Goal: Task Accomplishment & Management: Use online tool/utility

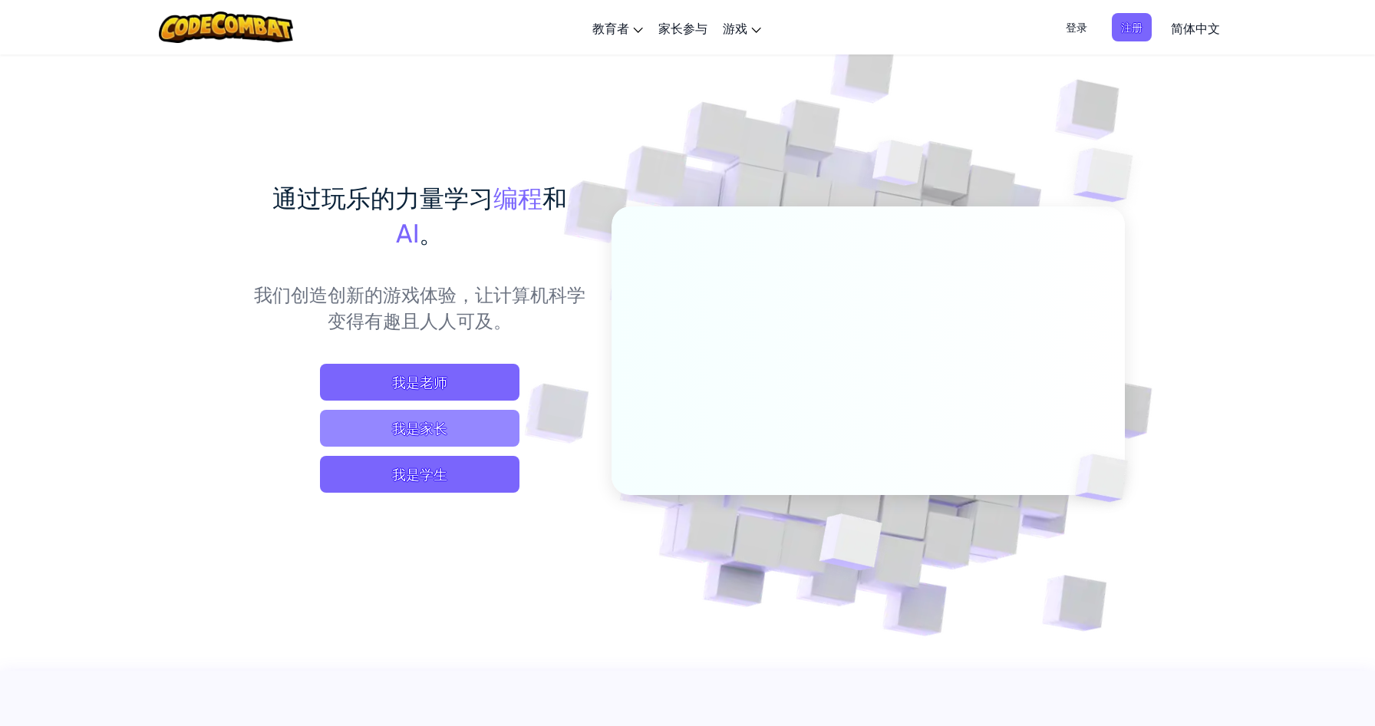
scroll to position [6, 0]
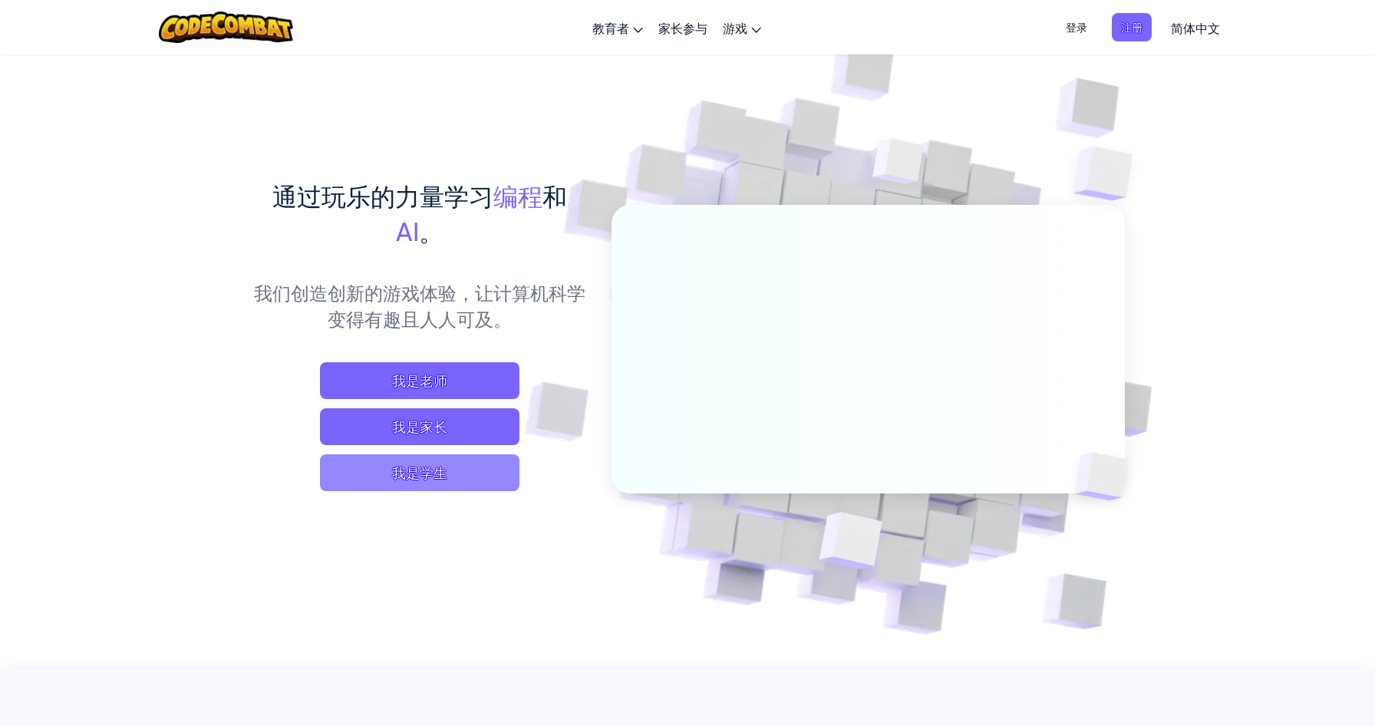
click at [431, 454] on span "我是学生" at bounding box center [420, 472] width 200 height 37
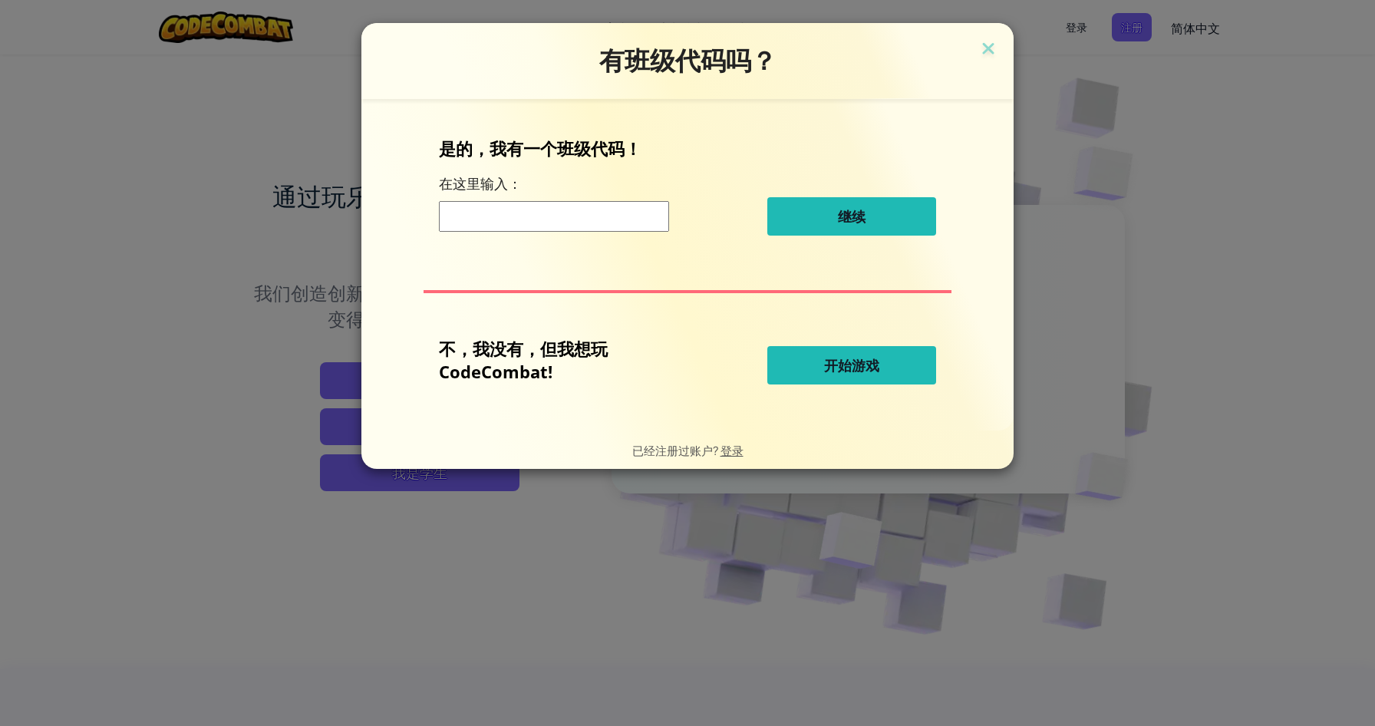
click at [569, 228] on input at bounding box center [554, 216] width 230 height 31
click at [820, 380] on button "开始游戏" at bounding box center [851, 365] width 169 height 38
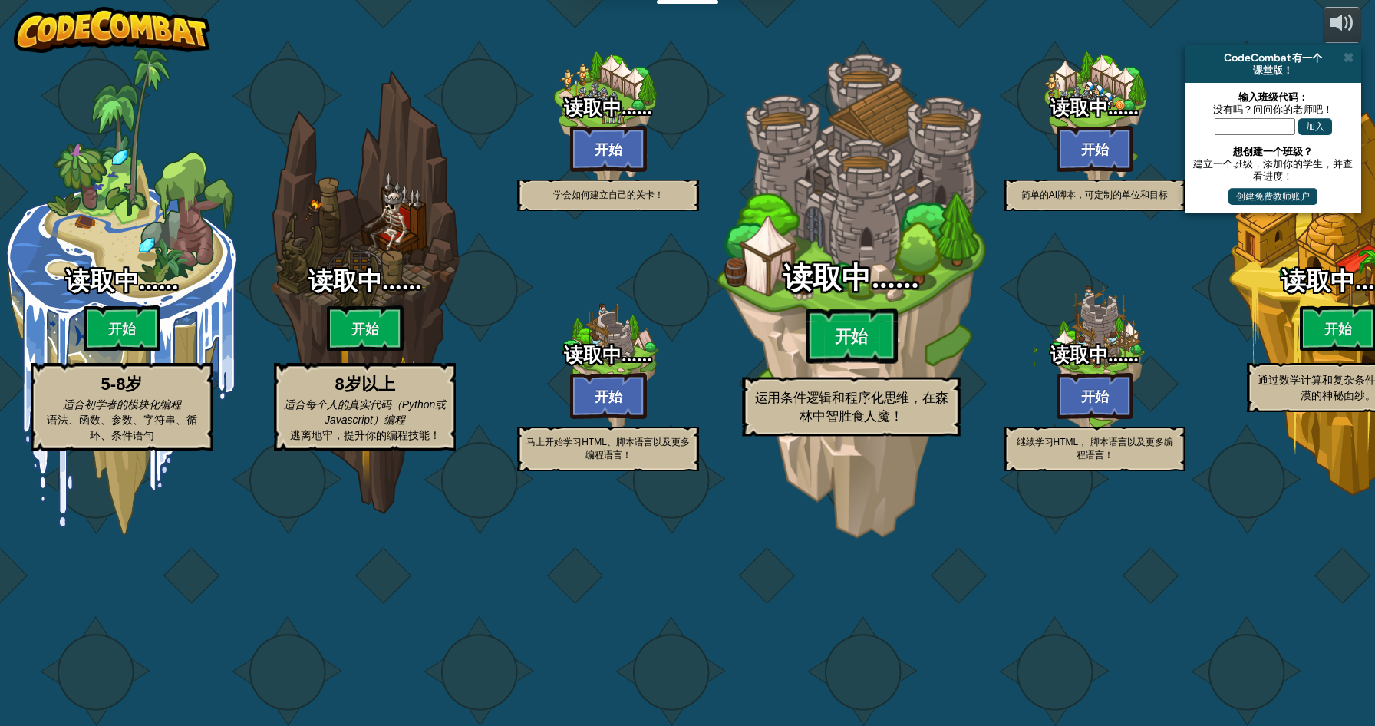
select select "zh-HANS"
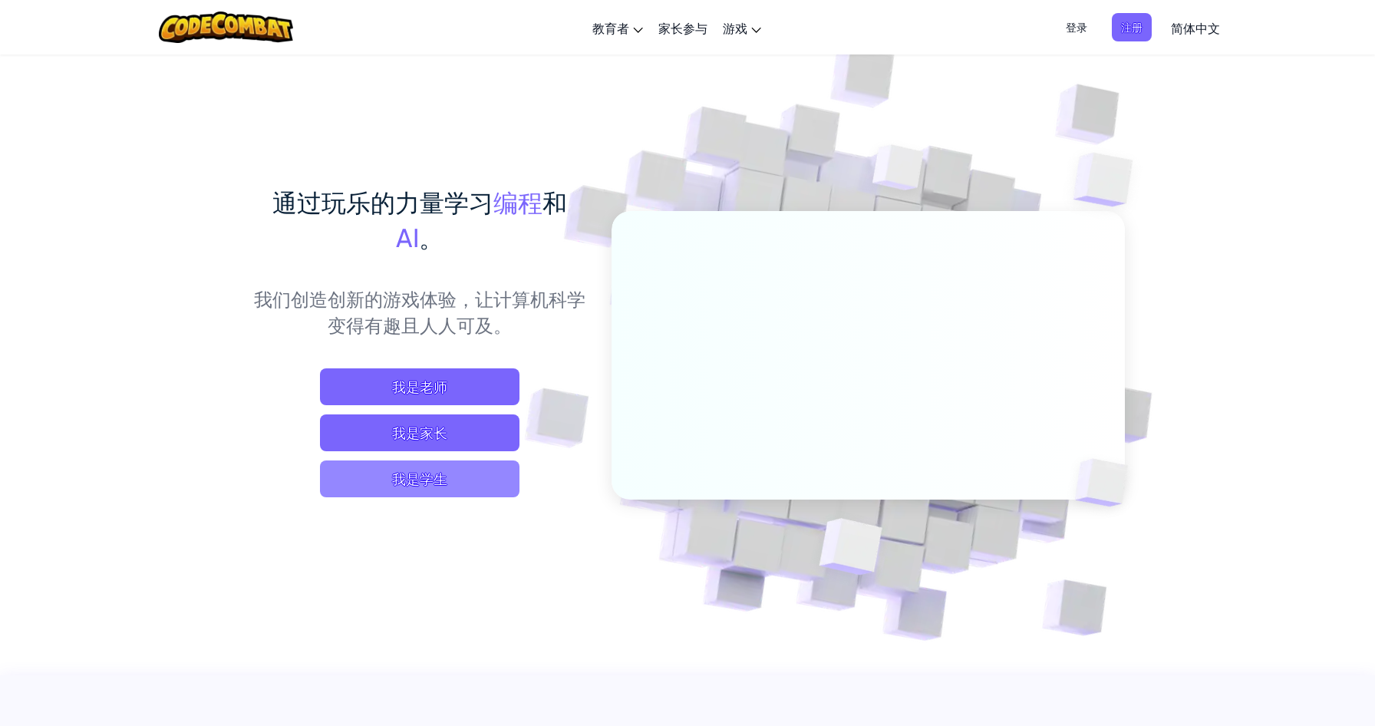
click at [411, 483] on span "我是学生" at bounding box center [420, 478] width 200 height 37
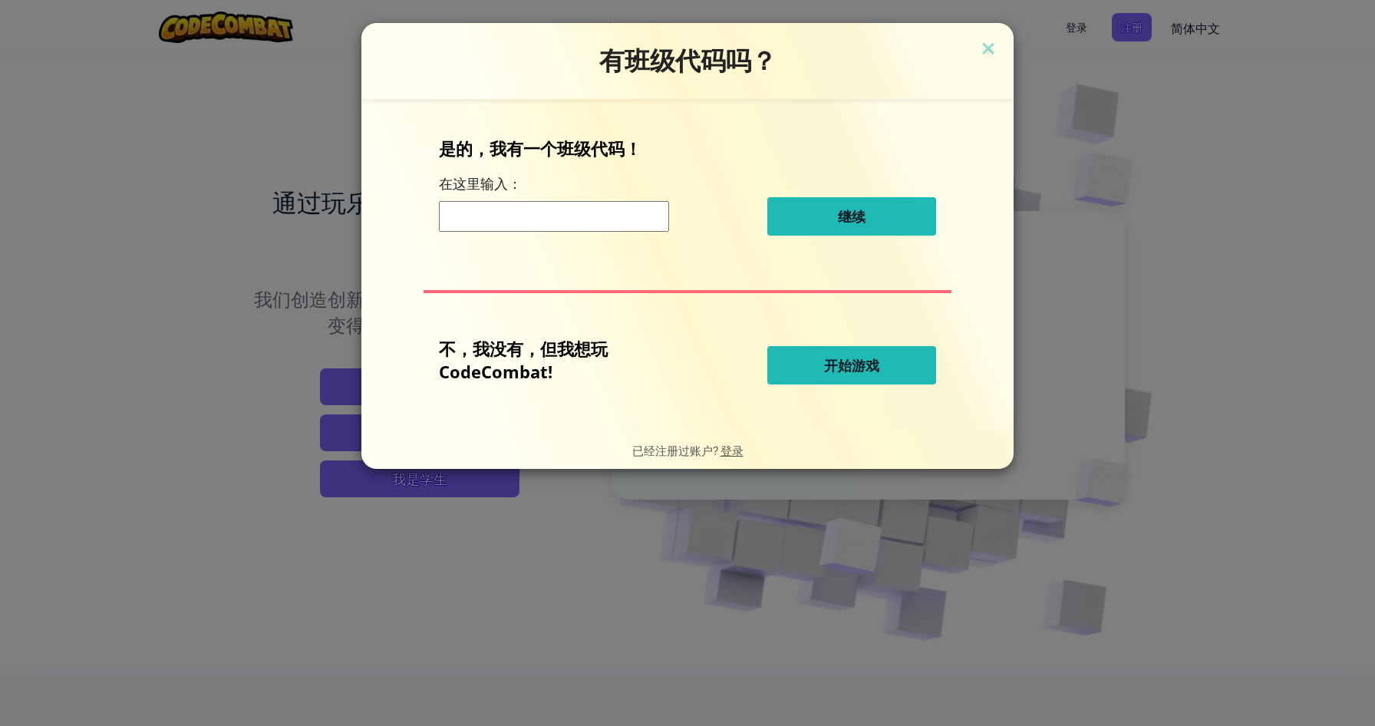
click at [817, 367] on button "开始游戏" at bounding box center [851, 365] width 169 height 38
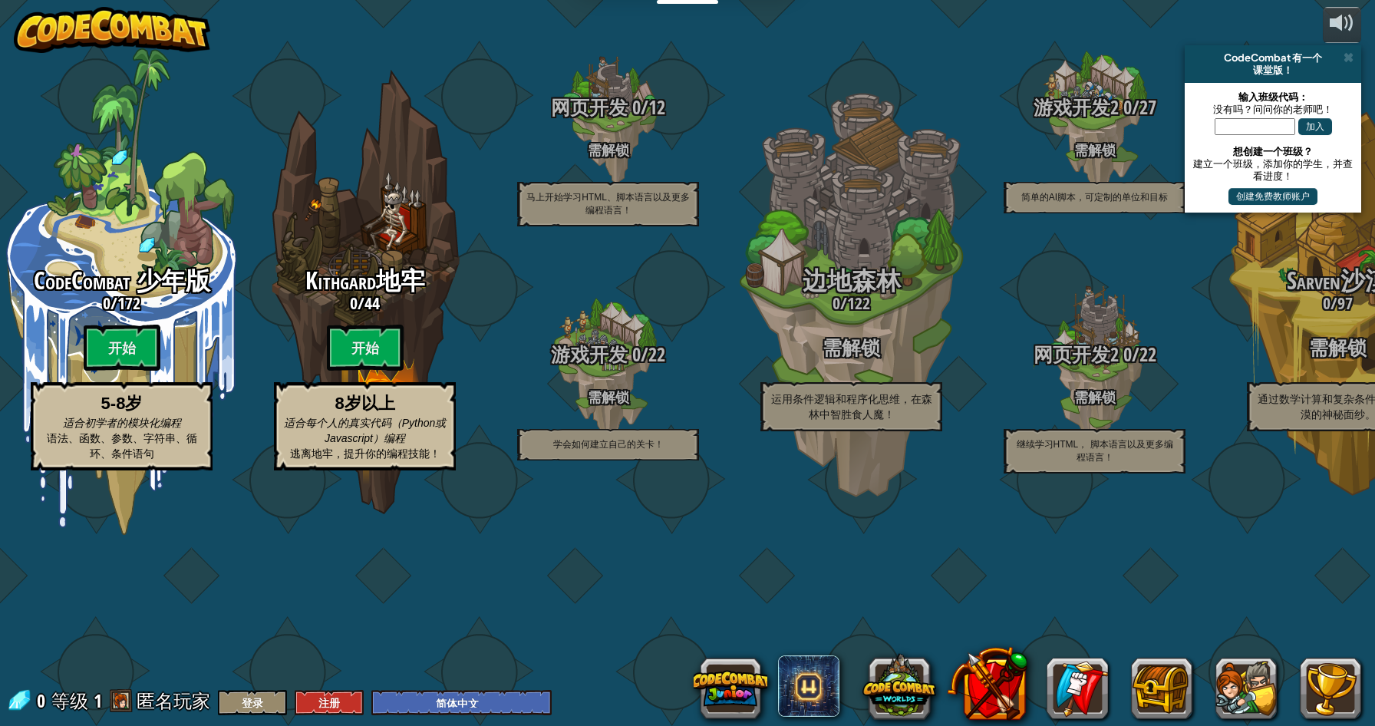
select select "zh-HANS"
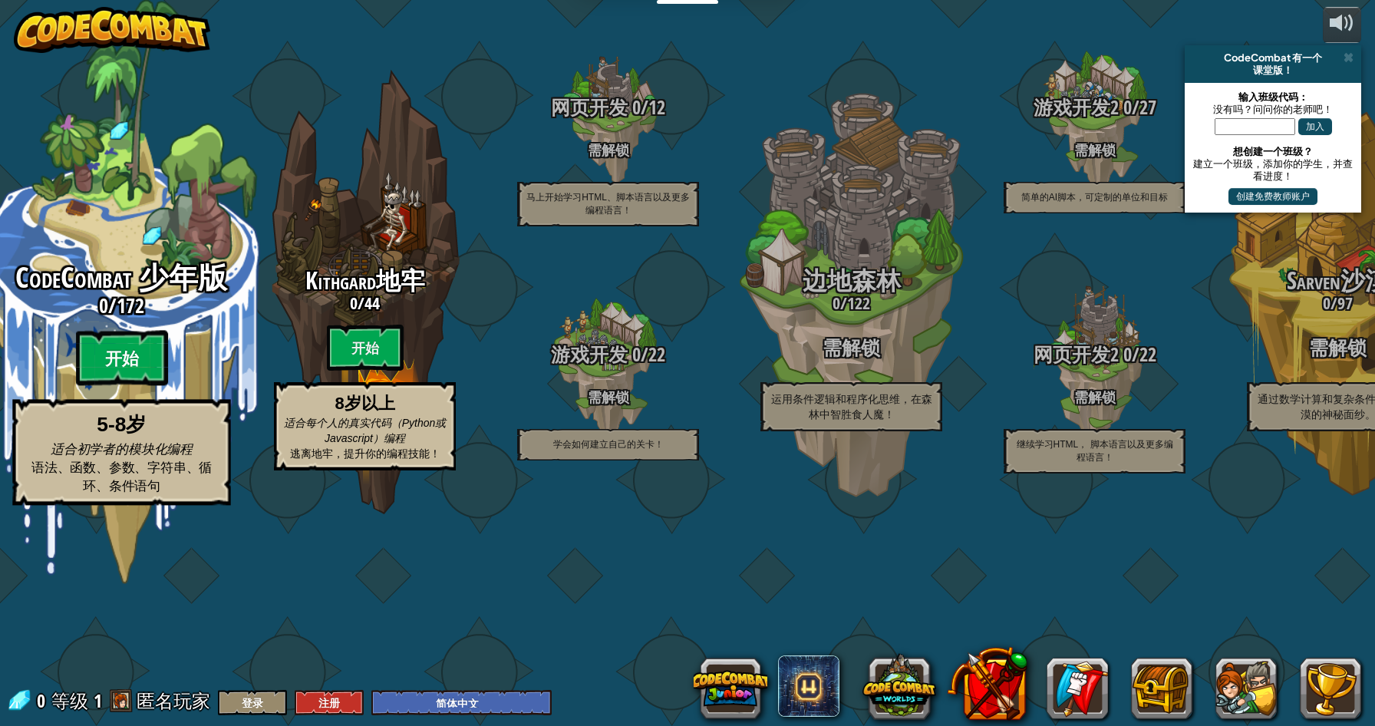
click at [137, 386] on btn "开始" at bounding box center [122, 358] width 92 height 55
select select "zh-HANS"
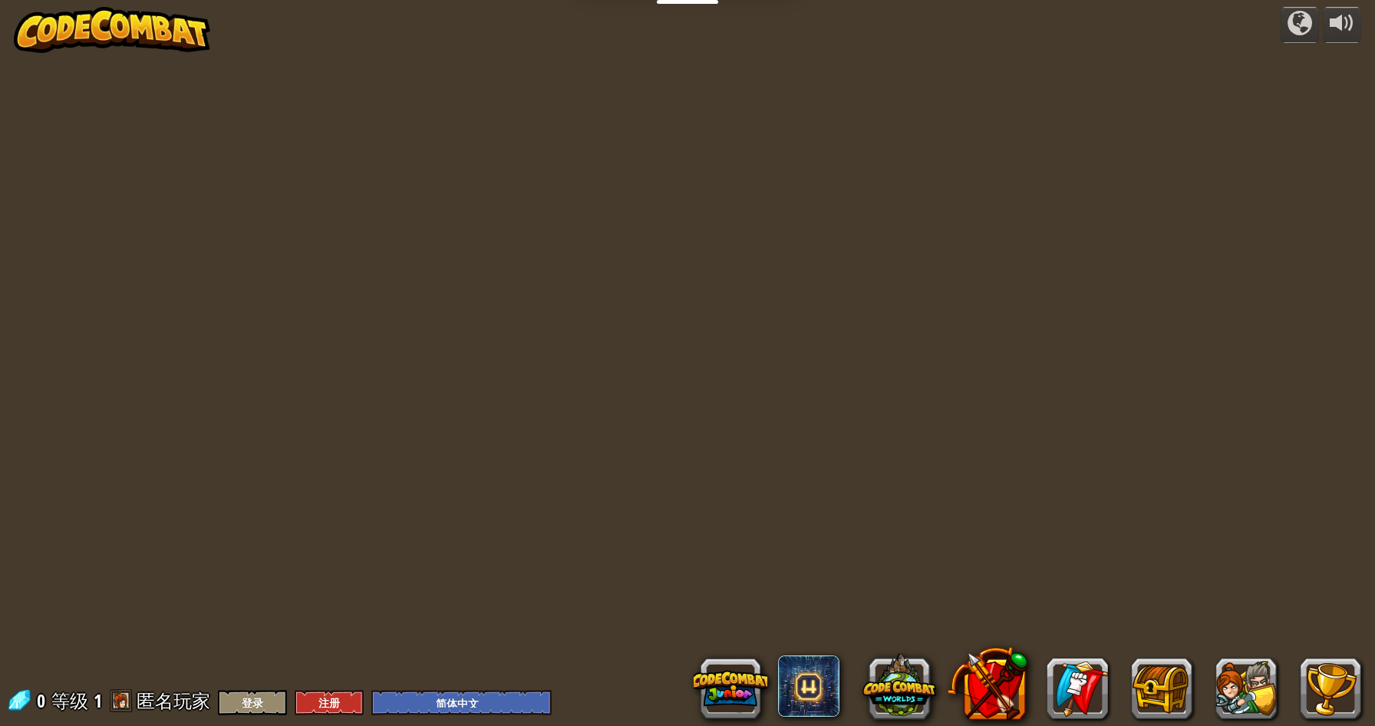
select select "zh-HANS"
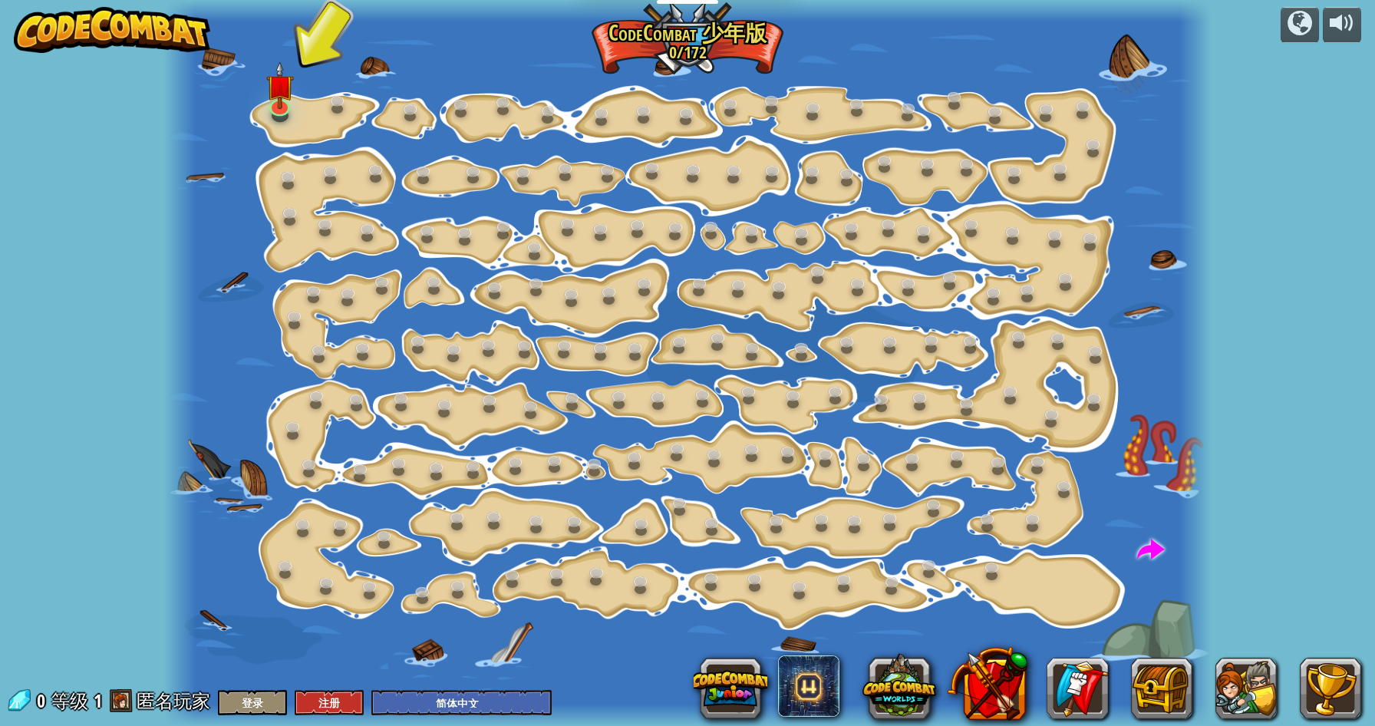
click at [304, 118] on div at bounding box center [687, 363] width 1047 height 726
click at [292, 109] on link at bounding box center [279, 102] width 31 height 31
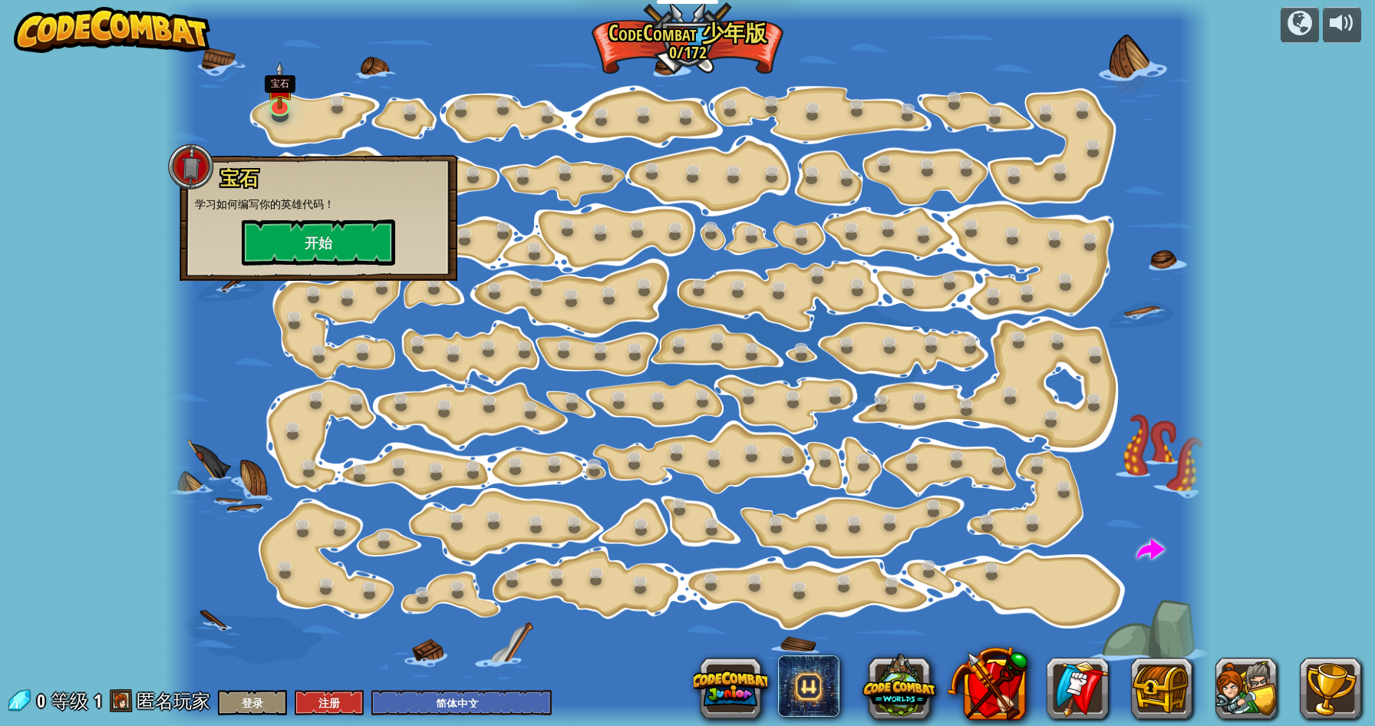
click at [308, 274] on div "宝石 学习如何编写你的英雄代码！ 开始" at bounding box center [319, 218] width 278 height 126
click at [323, 257] on button "开始" at bounding box center [318, 242] width 153 height 46
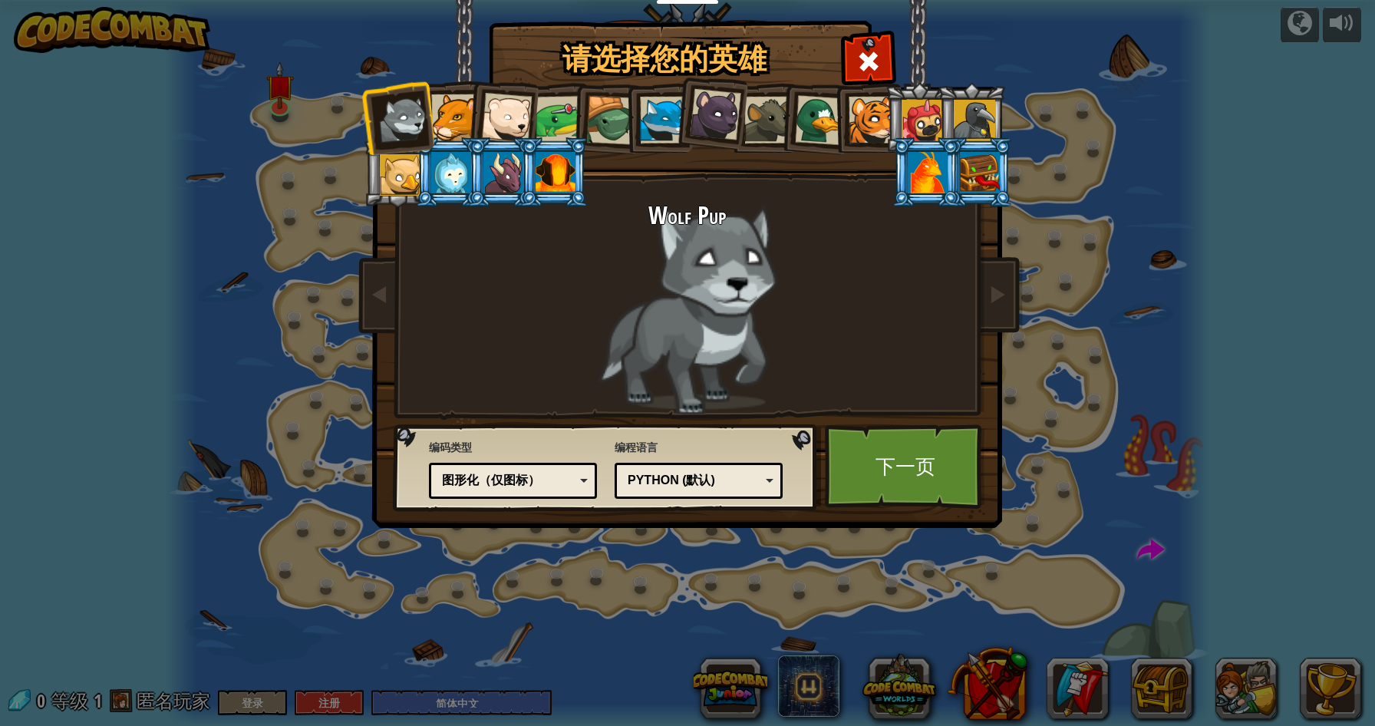
click at [529, 485] on div "图形化（仅图标）" at bounding box center [508, 481] width 133 height 18
click at [539, 482] on div "图形化和代码" at bounding box center [508, 481] width 133 height 18
click at [553, 546] on div "请选择您的英雄 0 Wolf Pup Cougar Polar Bear Cub Frog 烏龜 藍狐英雄 小猎豹 Brown Rat 鸭子 小虎崽 Pugi…" at bounding box center [687, 363] width 1375 height 726
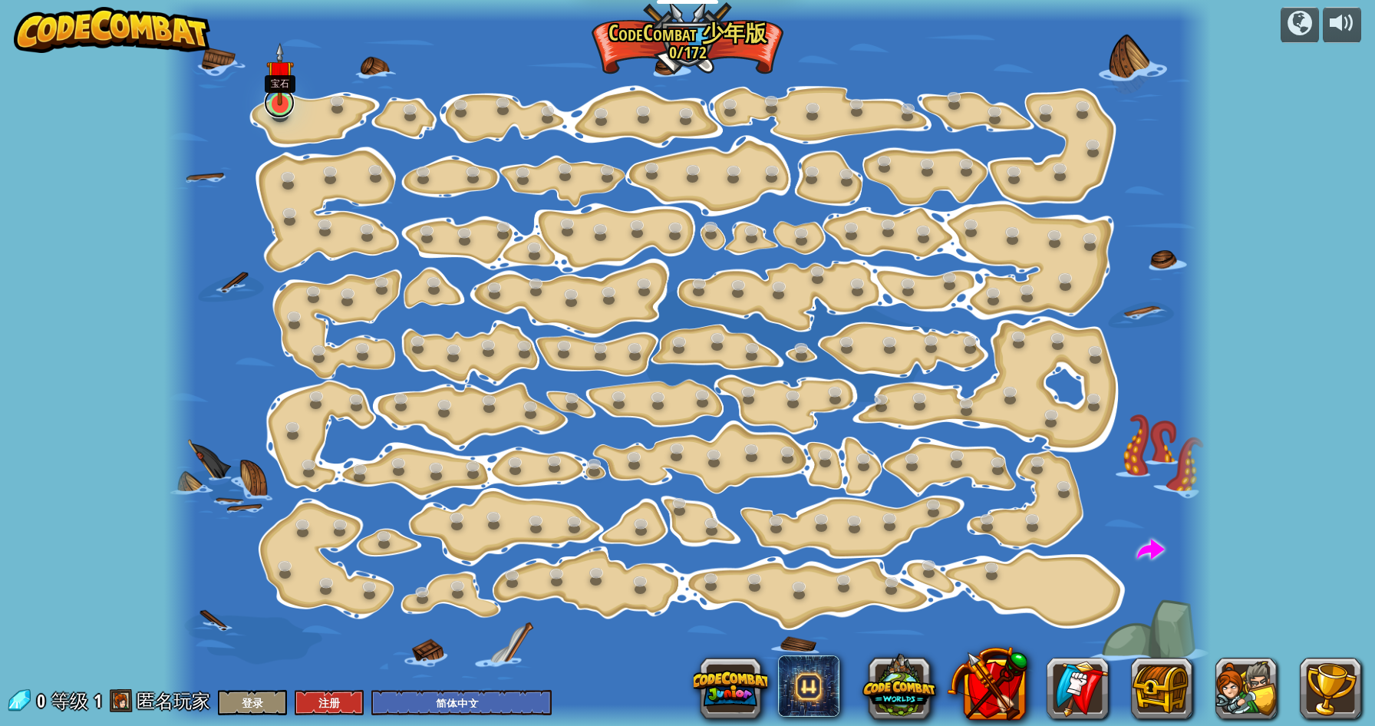
click at [277, 115] on link at bounding box center [279, 102] width 31 height 31
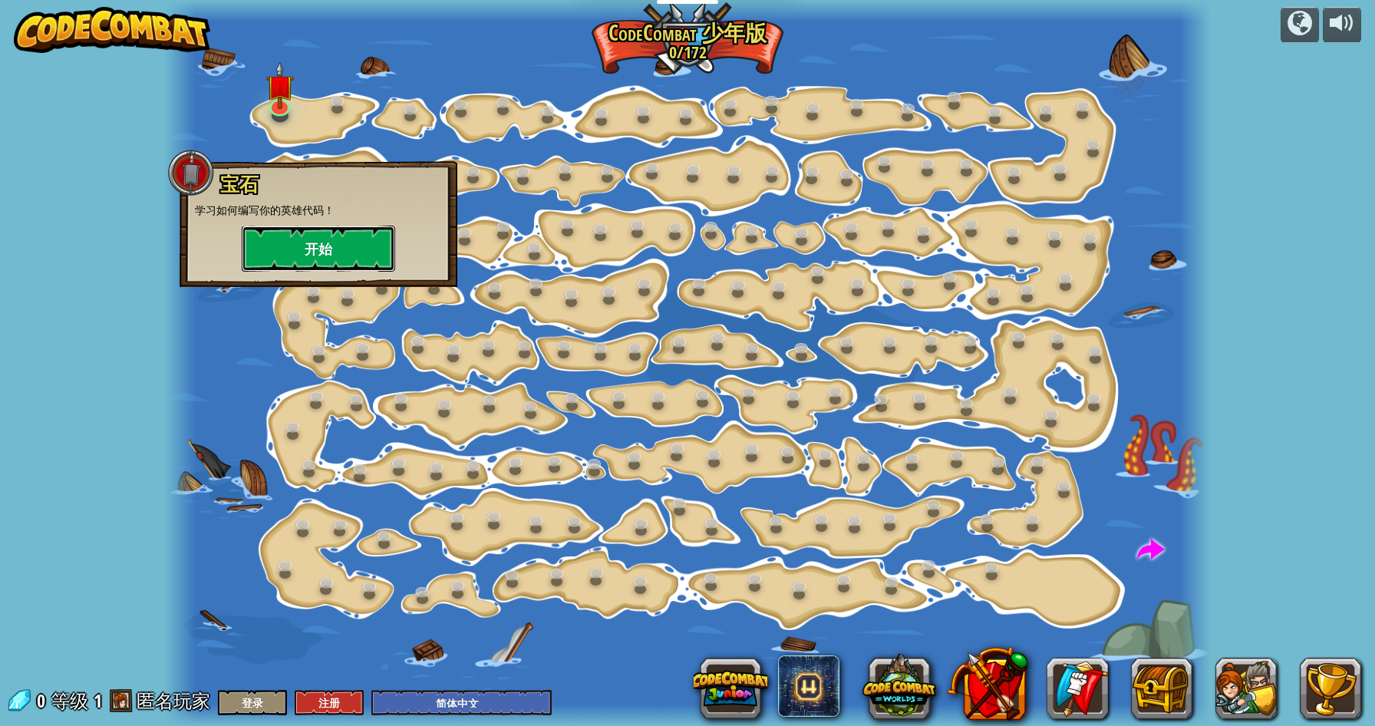
click at [314, 239] on button "开始" at bounding box center [318, 249] width 153 height 46
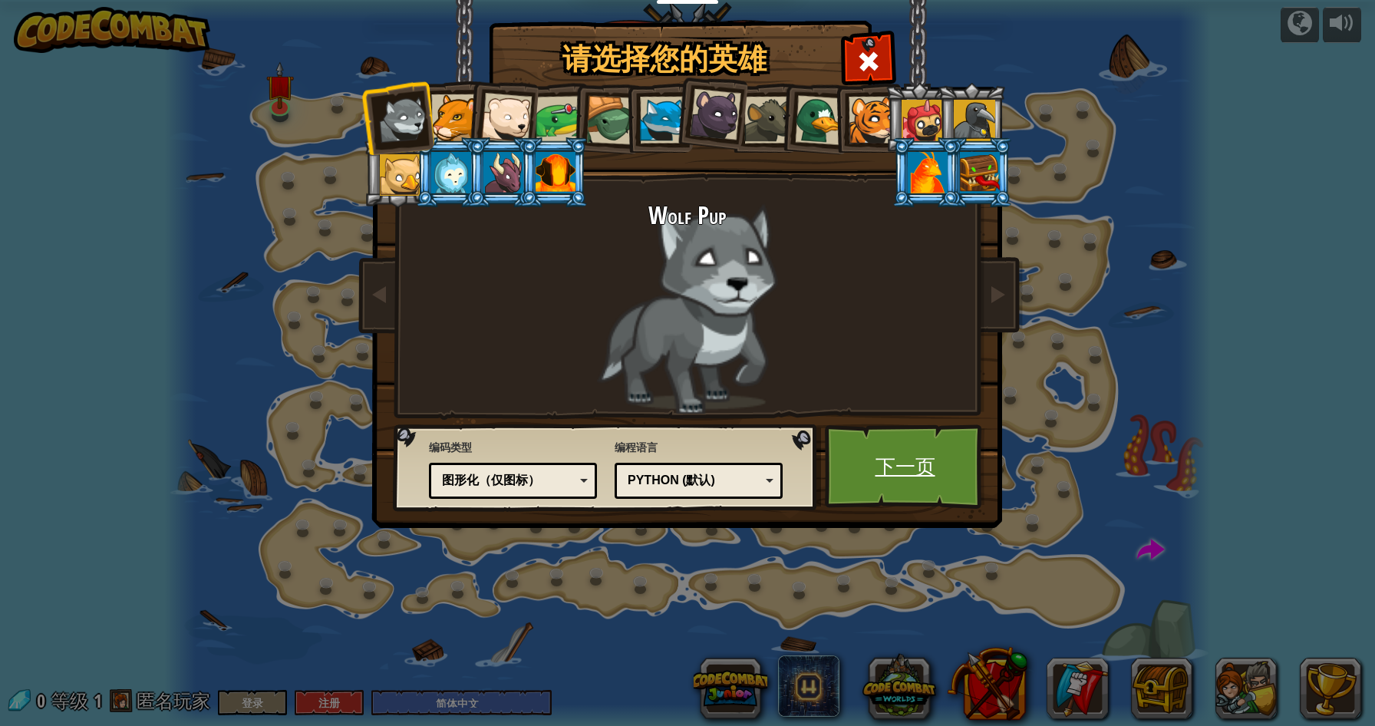
click at [918, 470] on link "下一页" at bounding box center [905, 466] width 160 height 84
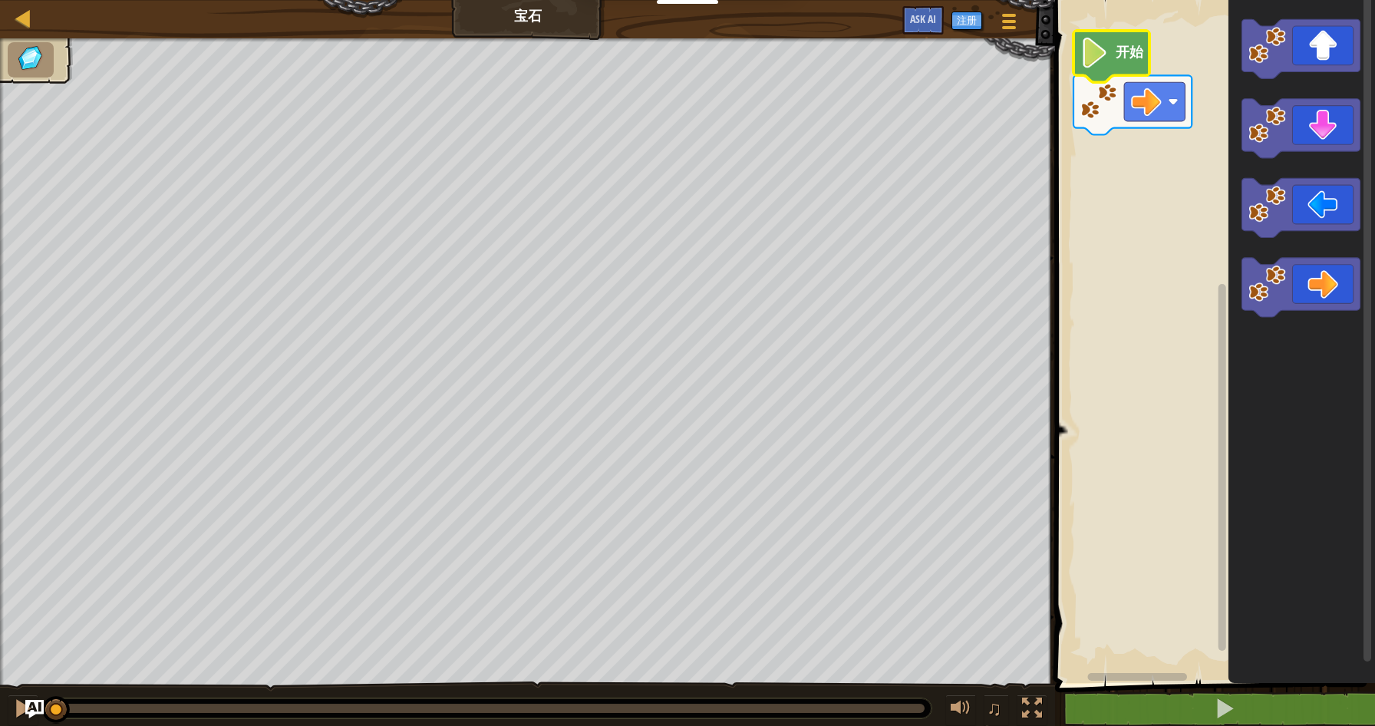
click at [1105, 56] on image "Blockly工作区" at bounding box center [1095, 53] width 28 height 31
click at [1108, 42] on image "Blockly工作区" at bounding box center [1095, 53] width 28 height 31
click at [1110, 47] on icon "Blockly工作区" at bounding box center [1112, 56] width 76 height 51
click at [1123, 54] on text "开始" at bounding box center [1130, 53] width 29 height 16
click at [1182, 122] on icon "Blockly工作区" at bounding box center [1133, 104] width 118 height 59
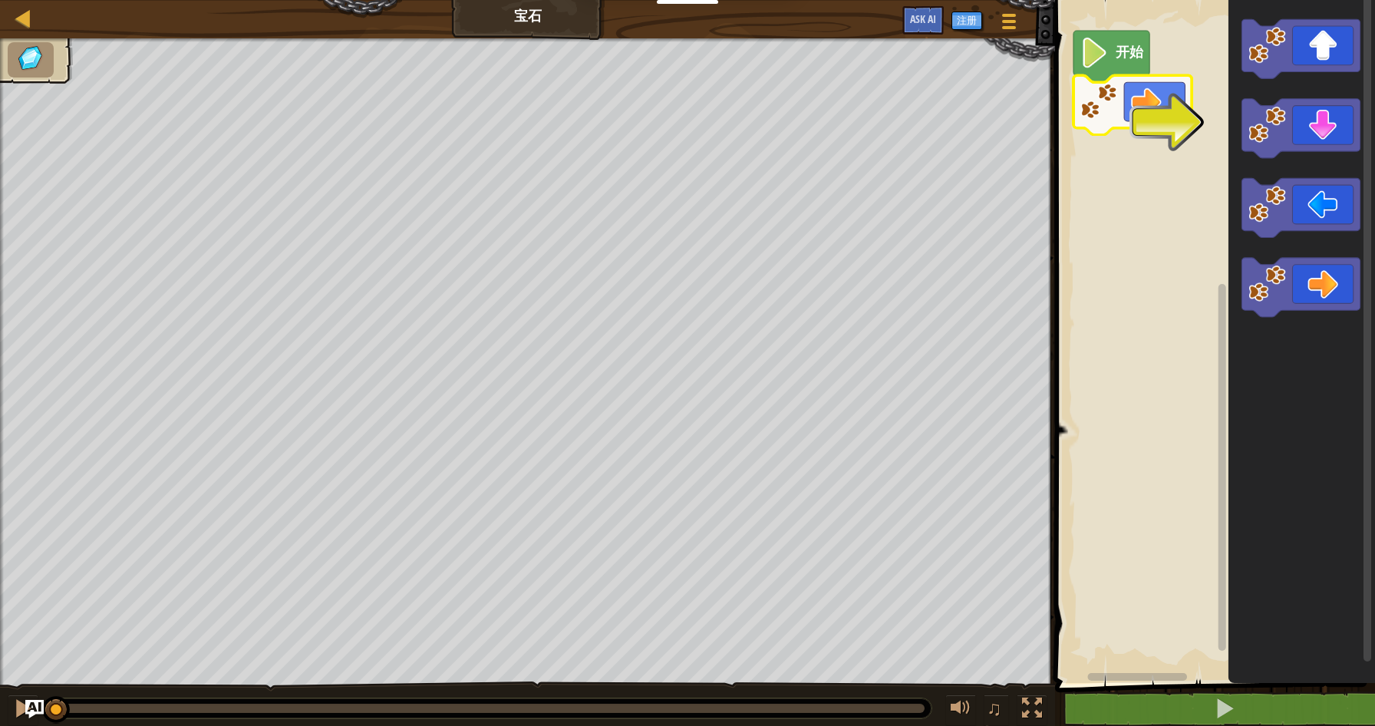
click at [1186, 127] on icon "Blockly工作区" at bounding box center [1133, 104] width 118 height 59
click at [1114, 52] on icon "Blockly工作区" at bounding box center [1112, 56] width 76 height 51
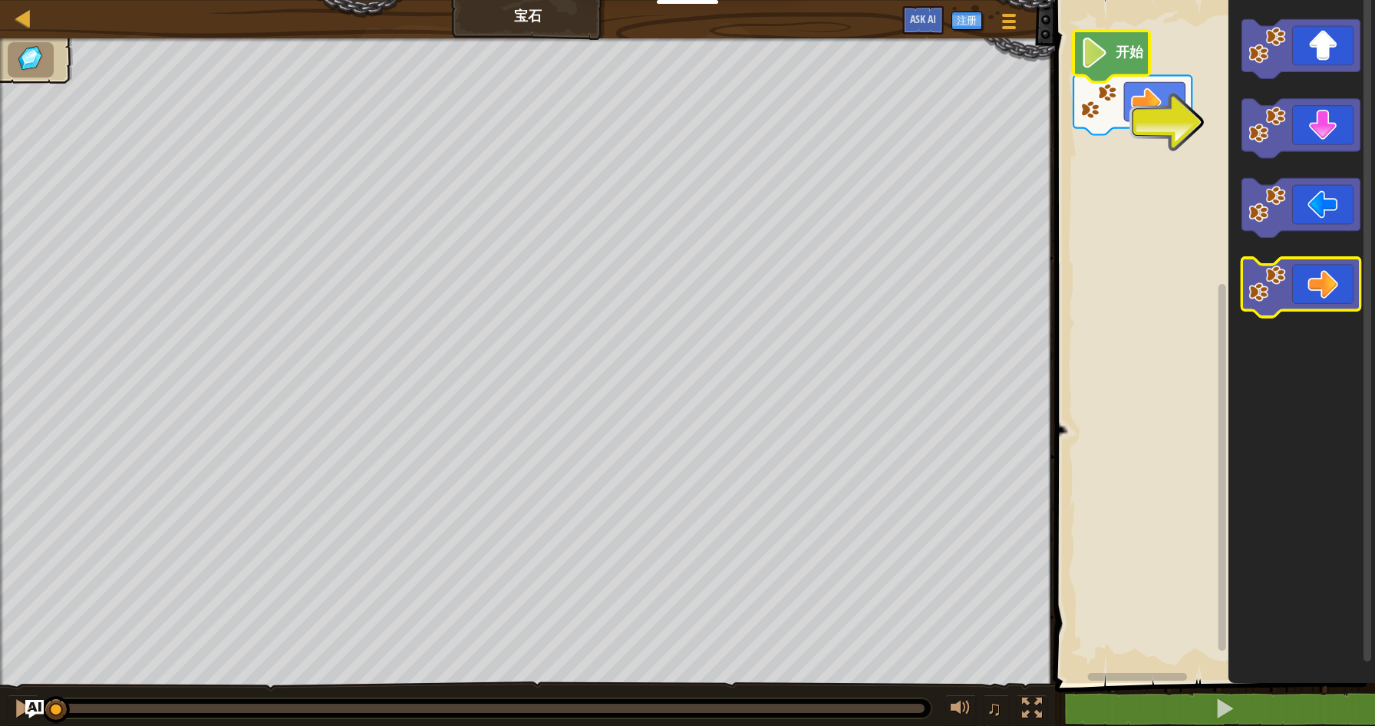
click at [1301, 279] on icon "Blockly工作区" at bounding box center [1301, 287] width 118 height 59
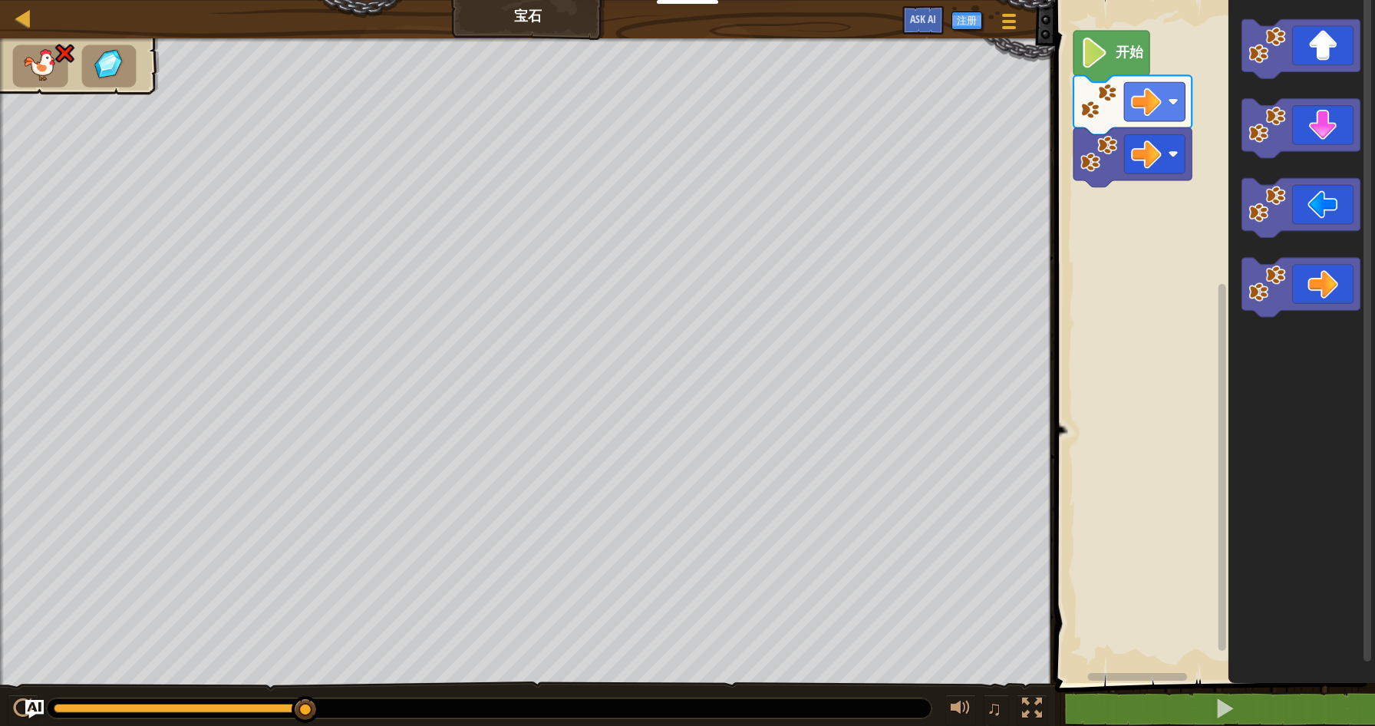
click at [1116, 170] on image "Blockly工作区" at bounding box center [1099, 153] width 37 height 37
click at [1182, 162] on rect "Blockly工作区" at bounding box center [1155, 154] width 61 height 39
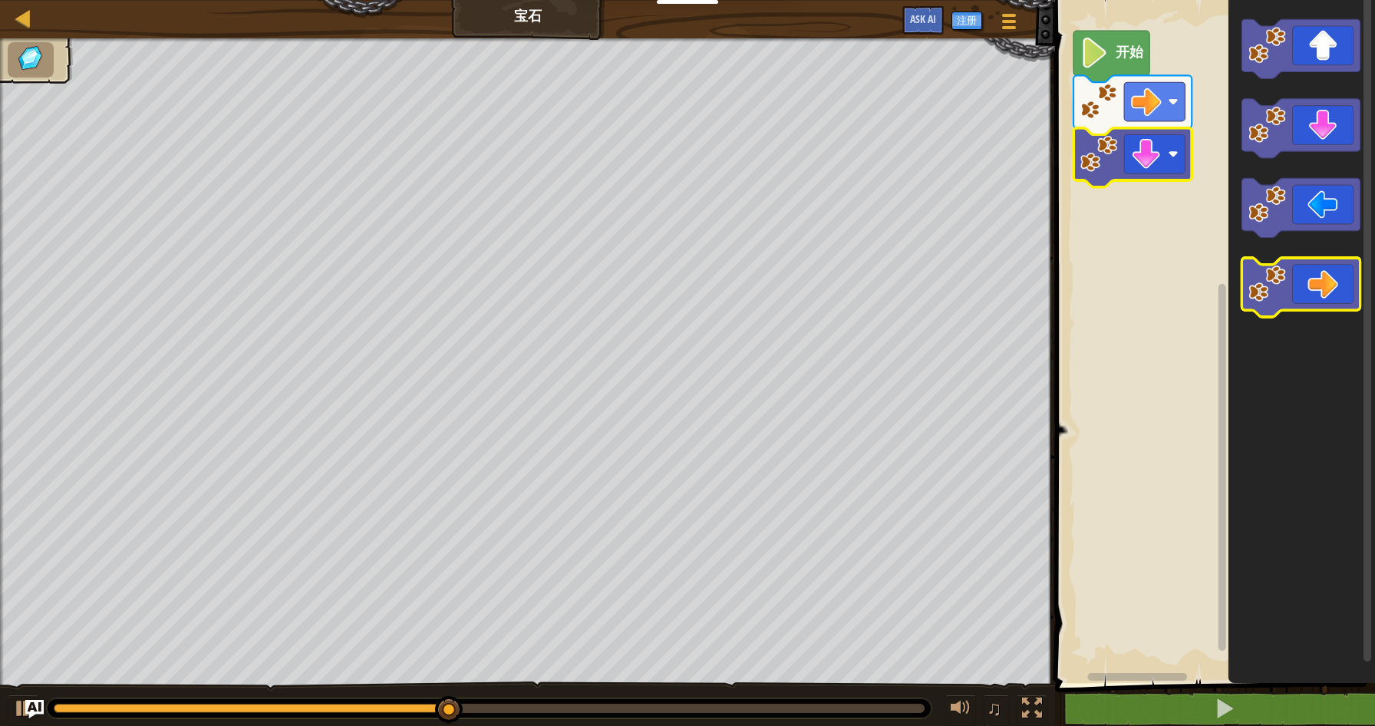
click at [1319, 285] on icon "Blockly工作区" at bounding box center [1301, 287] width 118 height 59
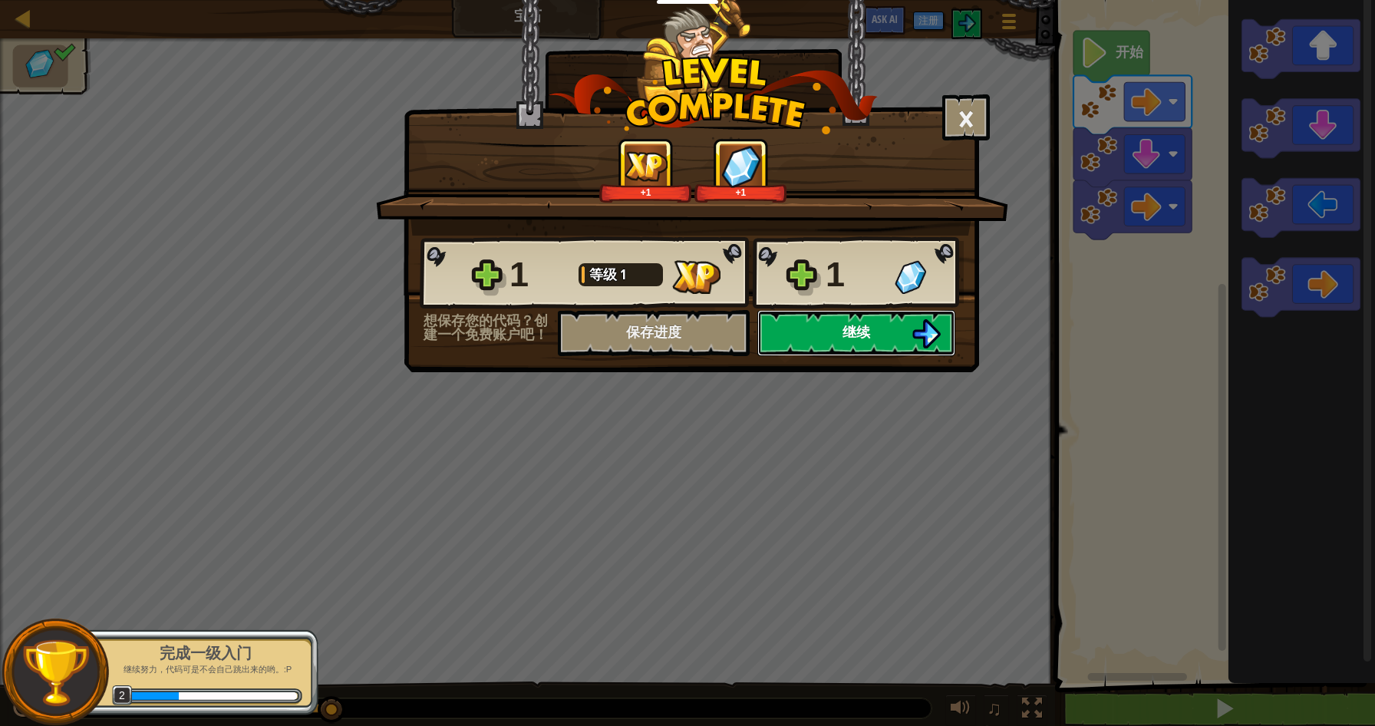
click at [827, 329] on button "继续" at bounding box center [856, 333] width 198 height 46
